Goal: Transaction & Acquisition: Purchase product/service

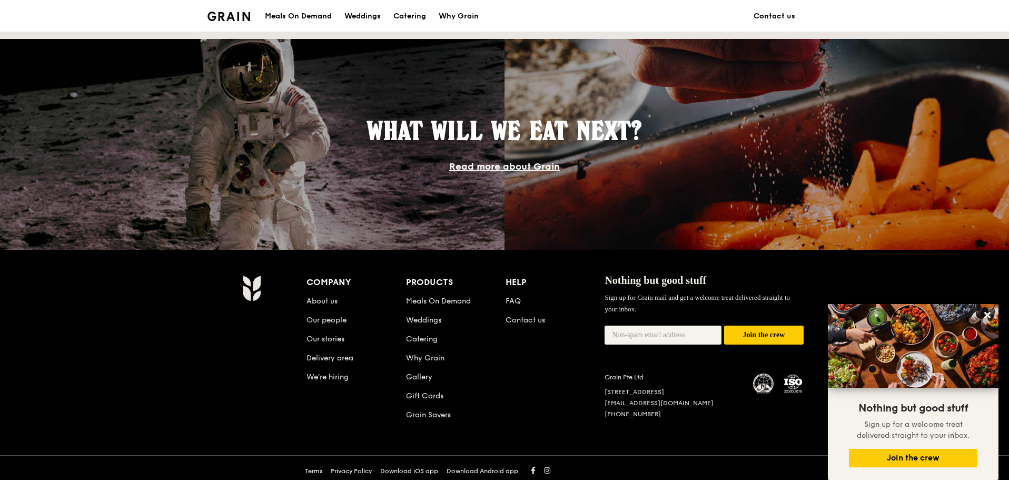
scroll to position [851, 0]
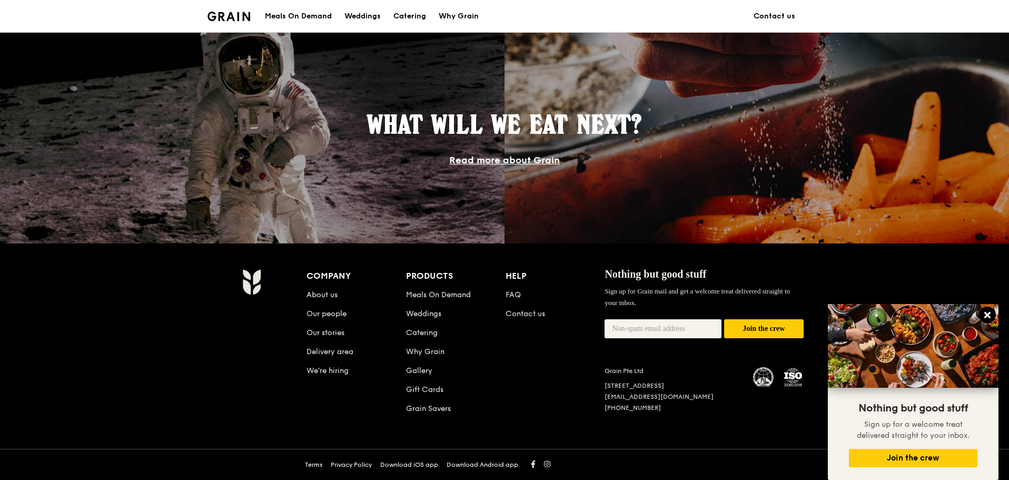
click at [987, 318] on icon at bounding box center [986, 314] width 9 height 9
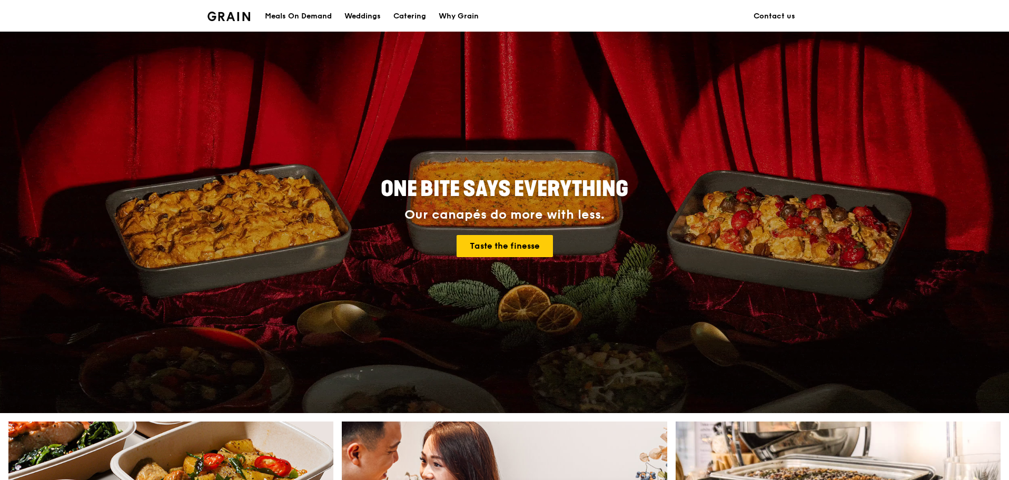
scroll to position [0, 0]
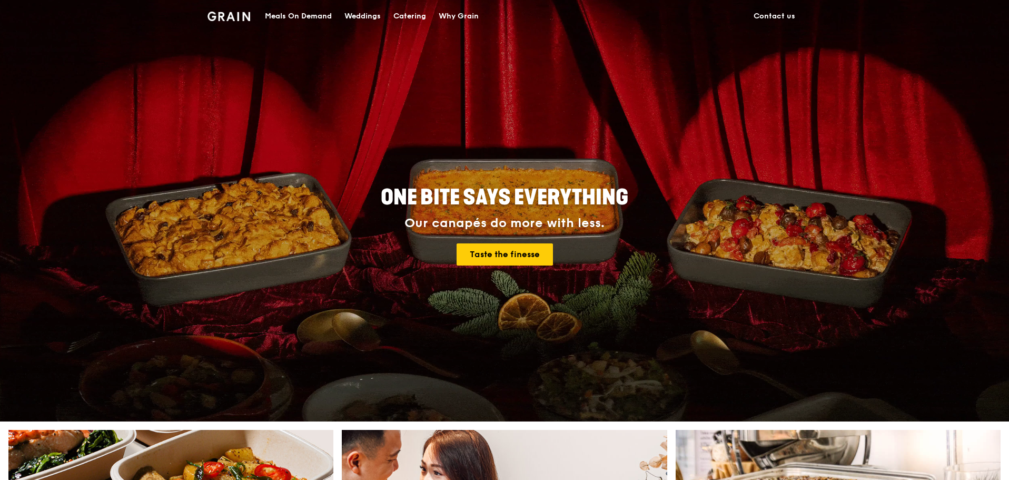
click at [287, 19] on div "Meals On Demand" at bounding box center [298, 17] width 67 height 32
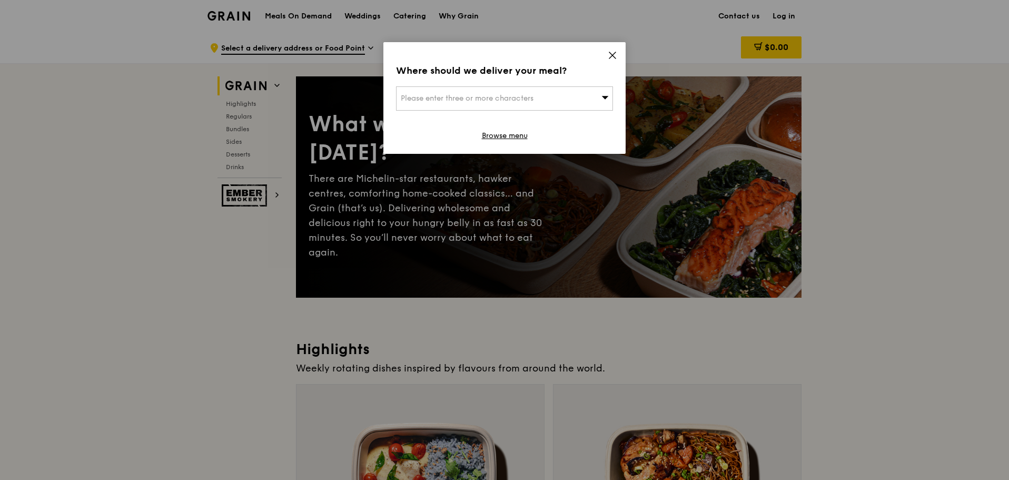
click at [613, 54] on icon at bounding box center [612, 55] width 6 height 6
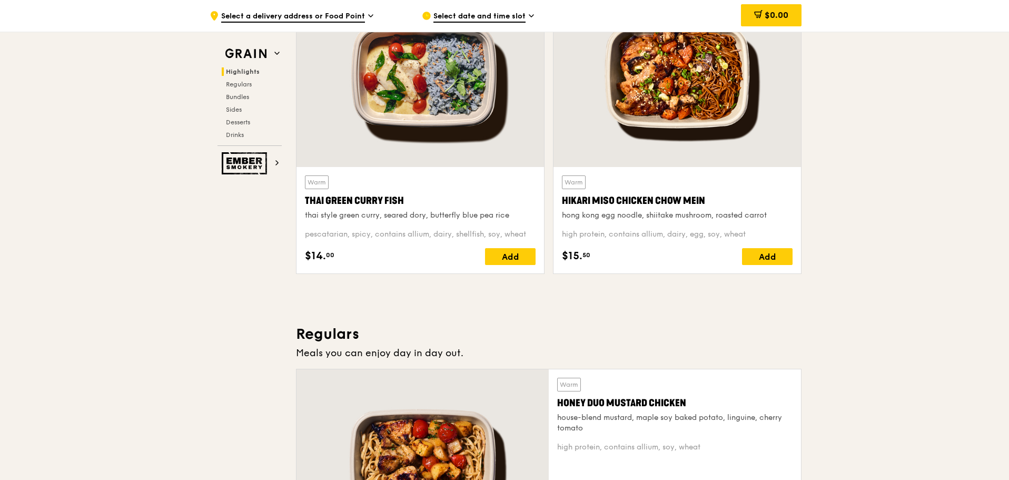
scroll to position [316, 0]
